Goal: Use online tool/utility: Utilize a website feature to perform a specific function

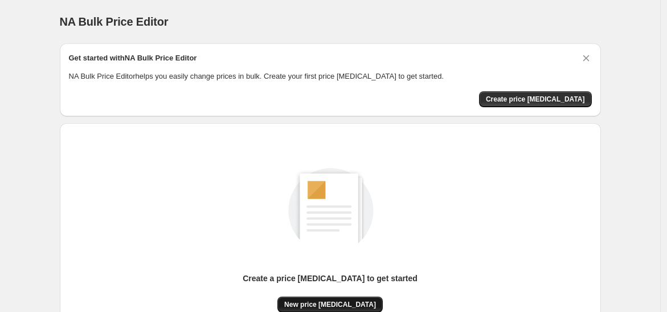
click at [347, 300] on span "New price [MEDICAL_DATA]" at bounding box center [330, 304] width 92 height 9
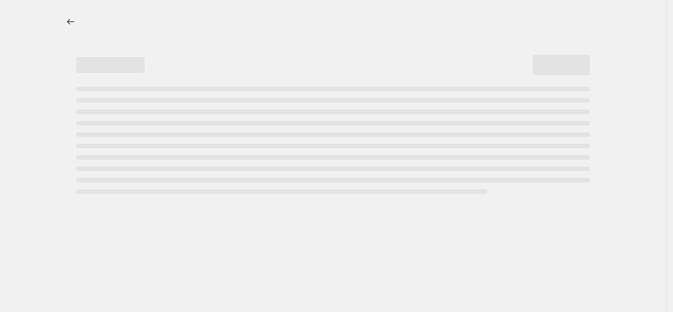
select select "percentage"
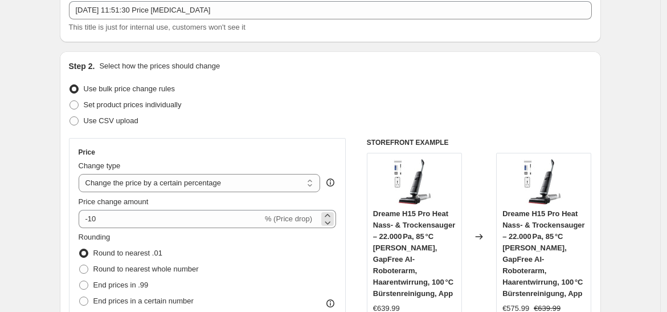
scroll to position [92, 0]
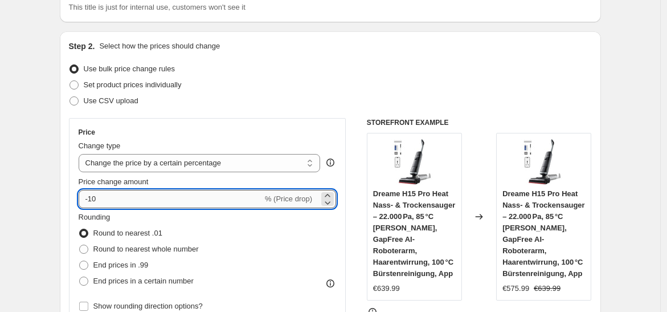
click at [146, 203] on input "-10" at bounding box center [171, 199] width 184 height 18
type input "-1"
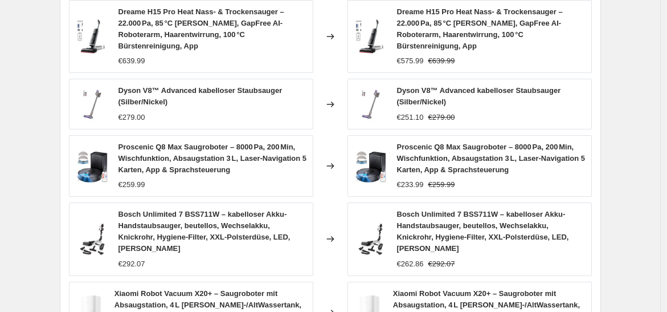
scroll to position [888, 0]
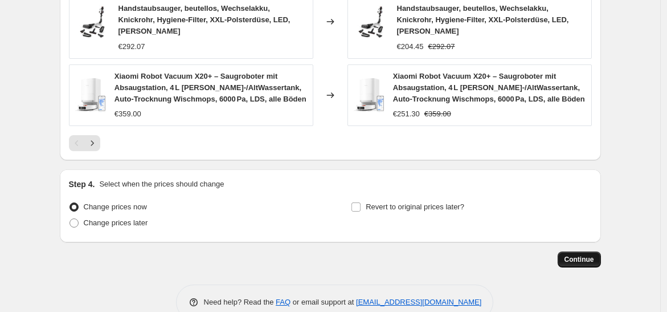
click at [569, 255] on span "Continue" at bounding box center [579, 259] width 30 height 9
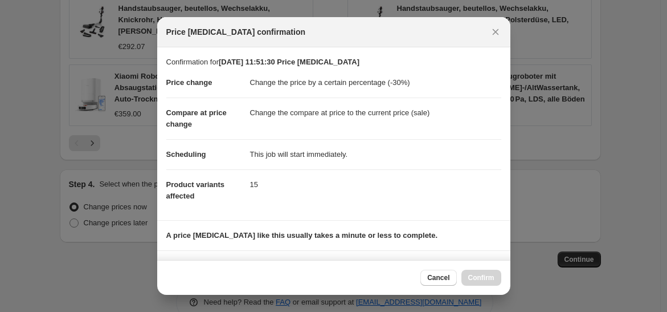
click at [600, 195] on div at bounding box center [333, 156] width 667 height 312
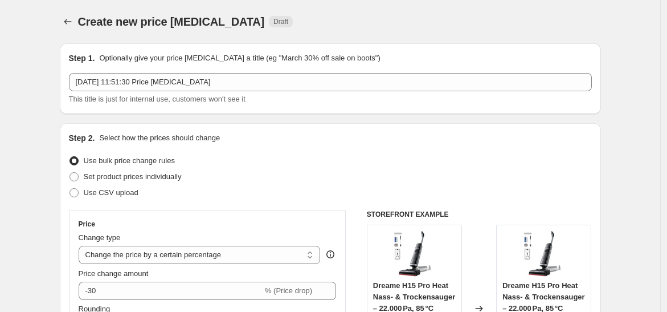
scroll to position [888, 0]
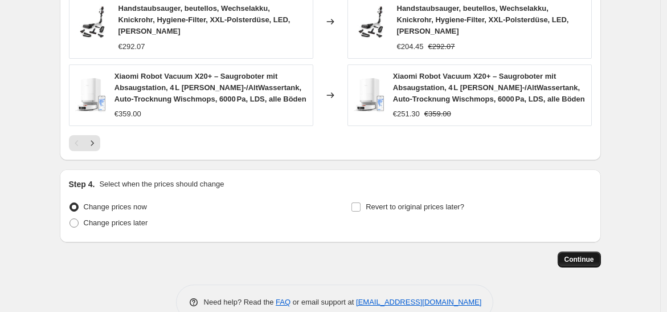
click at [586, 255] on span "Continue" at bounding box center [579, 259] width 30 height 9
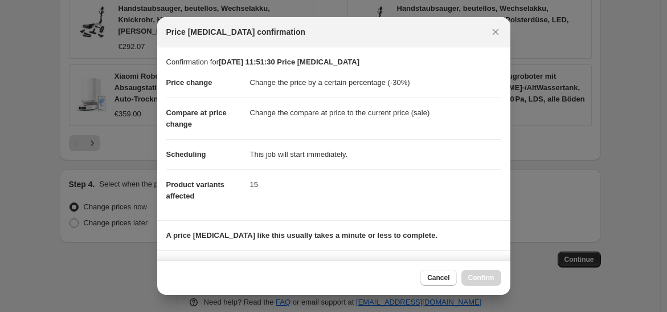
click at [485, 277] on div "Cancel Confirm" at bounding box center [460, 277] width 80 height 16
click at [540, 144] on div at bounding box center [333, 156] width 667 height 312
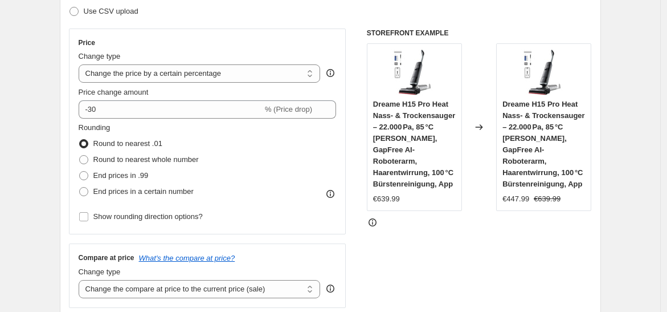
scroll to position [180, 0]
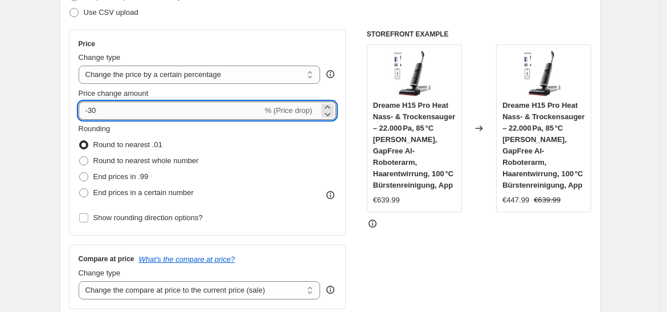
click at [180, 109] on input "-30" at bounding box center [171, 110] width 184 height 18
type input "-3"
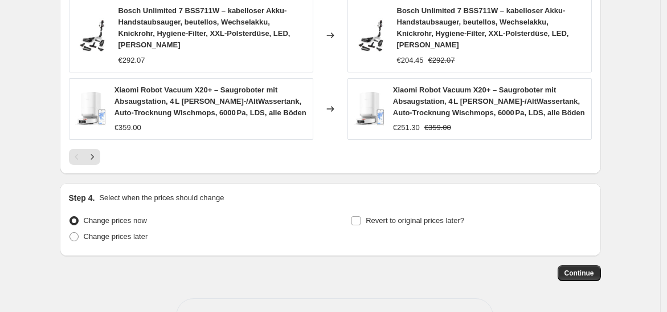
scroll to position [888, 0]
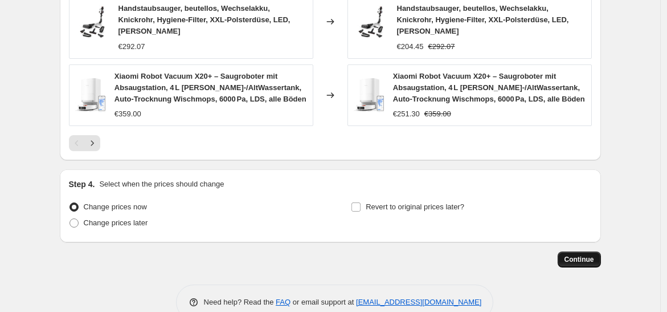
type input "-25"
click at [585, 255] on span "Continue" at bounding box center [579, 259] width 30 height 9
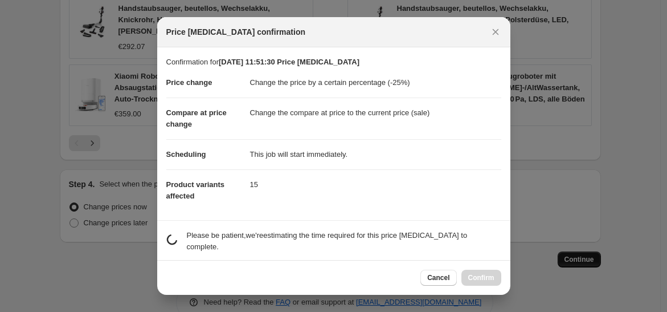
scroll to position [0, 0]
click at [349, 156] on dd "This job will start immediately." at bounding box center [375, 154] width 251 height 30
click at [436, 276] on span "Cancel" at bounding box center [438, 277] width 22 height 9
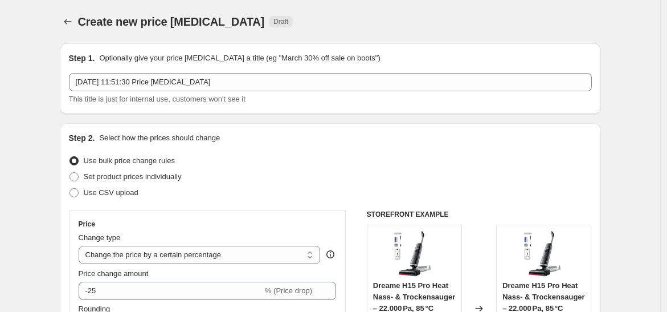
scroll to position [888, 0]
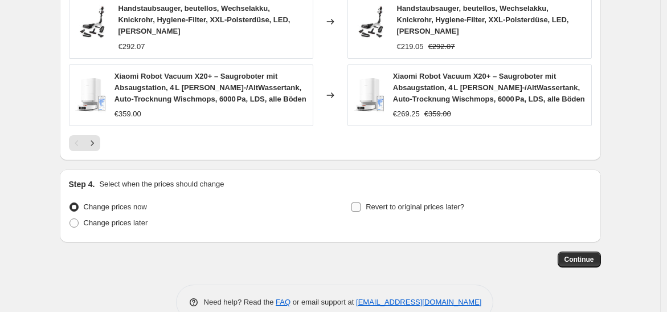
click at [360, 202] on input "Revert to original prices later?" at bounding box center [355, 206] width 9 height 9
checkbox input "true"
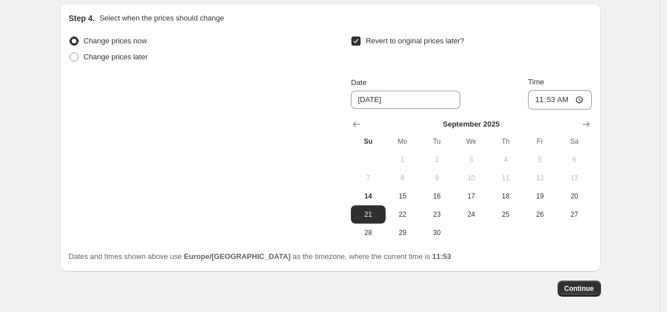
scroll to position [1056, 0]
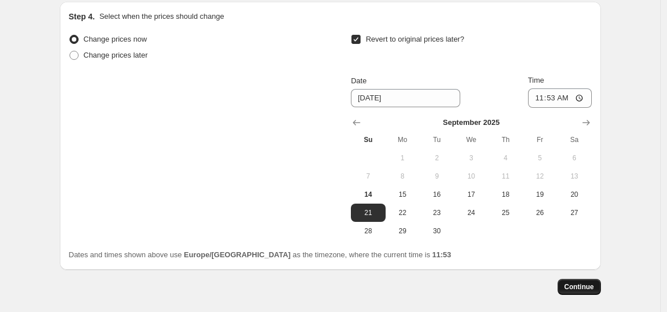
click at [584, 282] on span "Continue" at bounding box center [579, 286] width 30 height 9
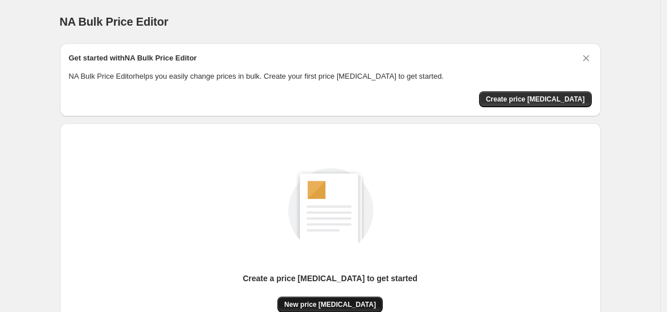
click at [338, 298] on button "New price [MEDICAL_DATA]" at bounding box center [329, 304] width 105 height 16
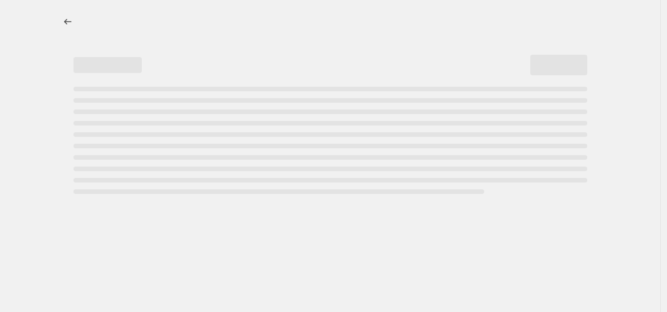
select select "percentage"
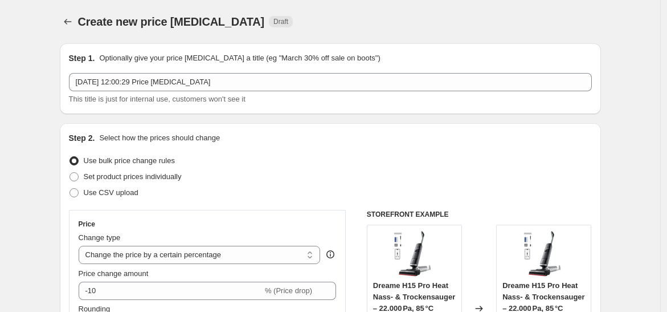
click at [167, 280] on div "Price change amount -10 % (Price drop)" at bounding box center [208, 284] width 258 height 32
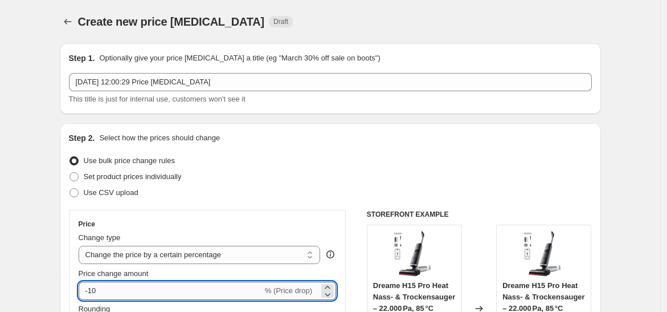
click at [114, 284] on input "-10" at bounding box center [171, 290] width 184 height 18
type input "-1"
type input "-2"
type input "-4"
type input "-30"
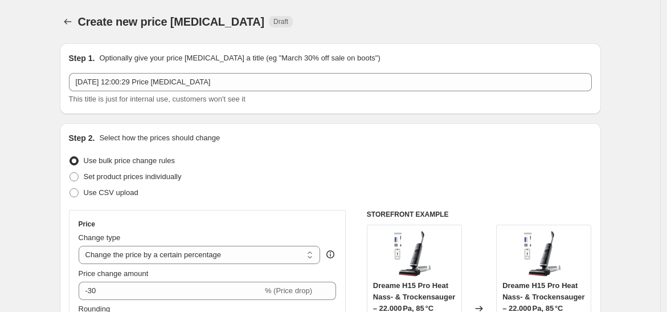
click at [234, 224] on div "Price" at bounding box center [208, 223] width 258 height 9
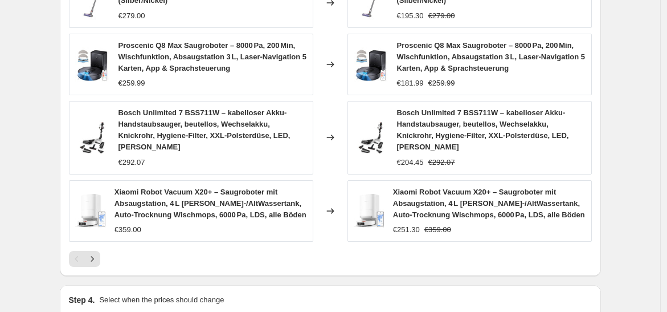
scroll to position [888, 0]
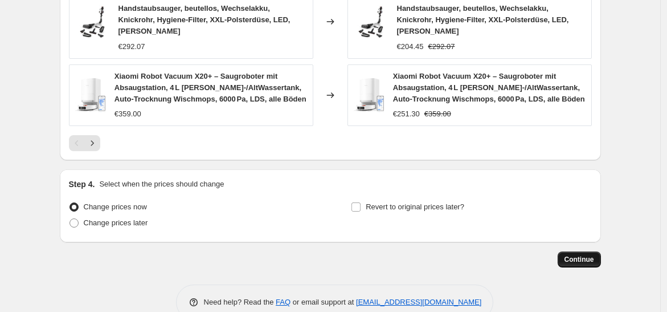
click at [580, 255] on span "Continue" at bounding box center [579, 259] width 30 height 9
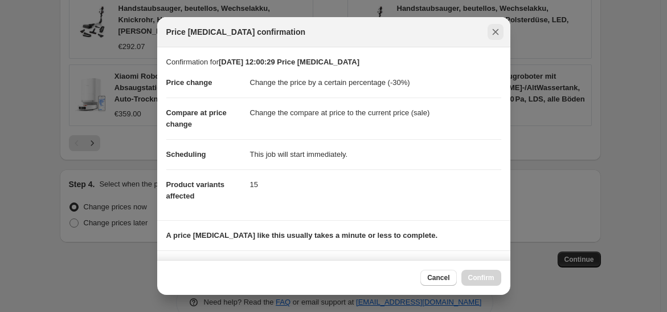
click at [494, 33] on icon "Close" at bounding box center [495, 32] width 6 height 6
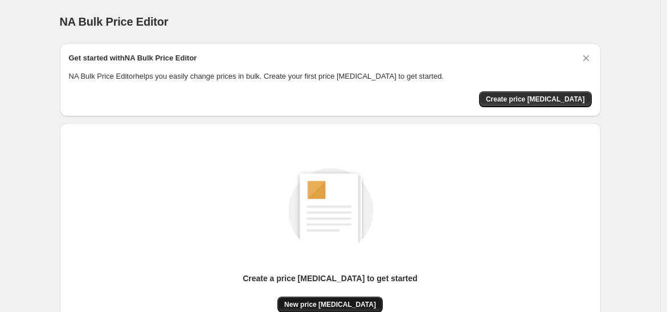
click at [348, 300] on span "New price [MEDICAL_DATA]" at bounding box center [330, 304] width 92 height 9
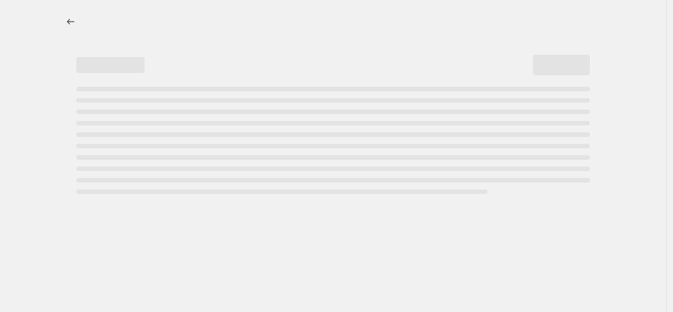
select select "percentage"
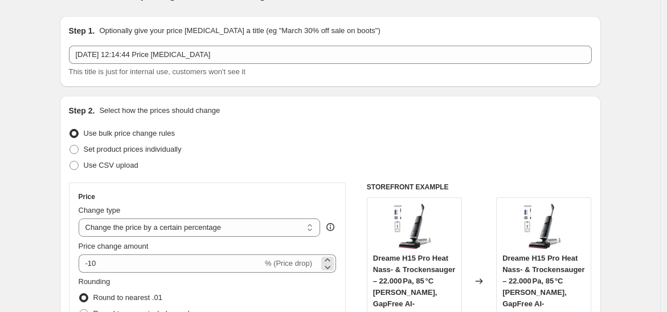
scroll to position [33, 0]
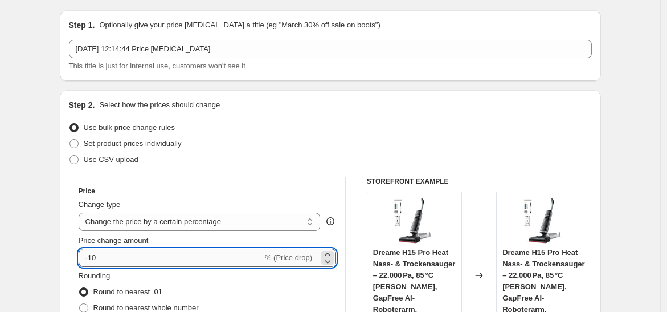
click at [196, 256] on input "-10" at bounding box center [171, 257] width 184 height 18
type input "-1"
type input "2"
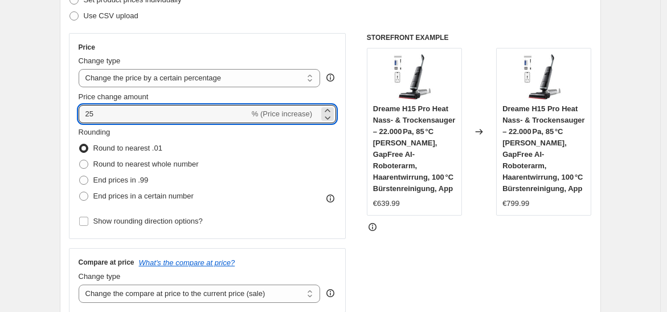
scroll to position [198, 0]
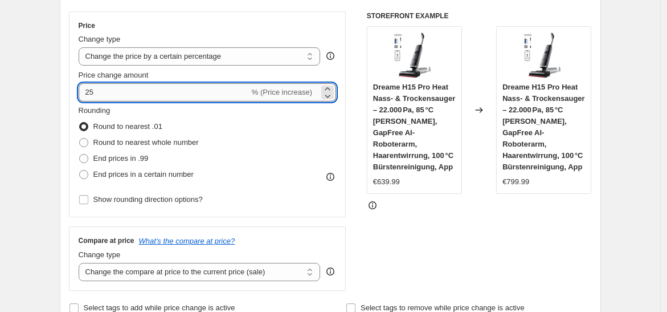
click at [109, 94] on input "25" at bounding box center [164, 92] width 171 height 18
type input "-30"
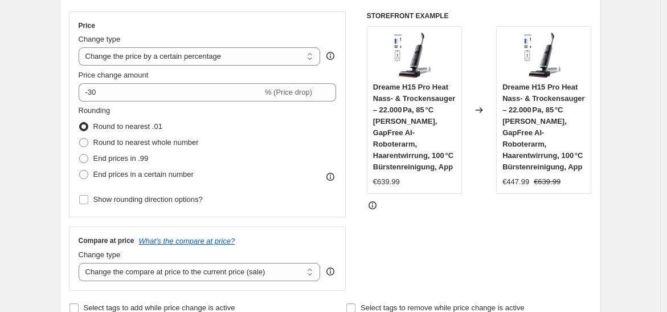
click at [383, 235] on div "STOREFRONT EXAMPLE Dreame H15 Pro Heat Nass- & Trockensauger – 22.000 Pa, 85 °C…" at bounding box center [479, 150] width 225 height 279
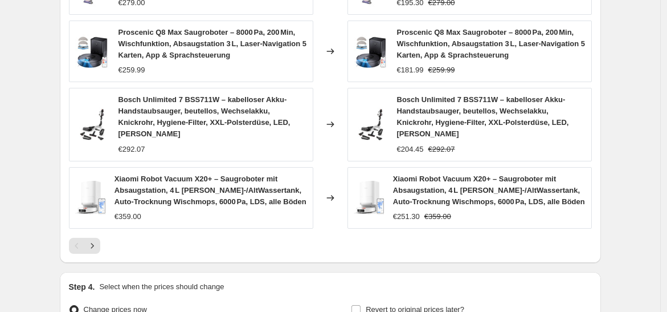
scroll to position [888, 0]
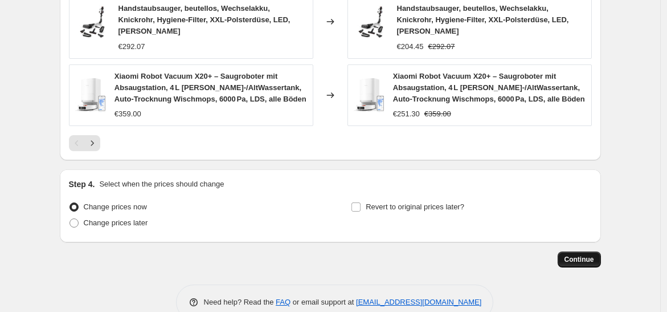
click at [587, 255] on span "Continue" at bounding box center [579, 259] width 30 height 9
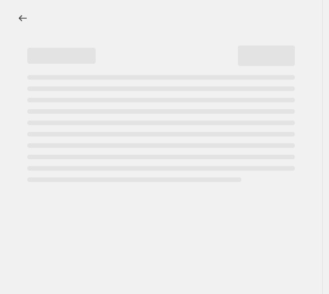
select select "percentage"
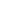
select select "percentage"
